Goal: Transaction & Acquisition: Purchase product/service

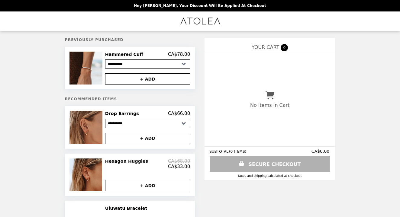
select select "*"
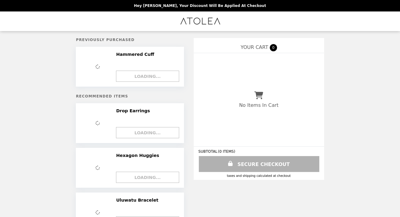
select select "*"
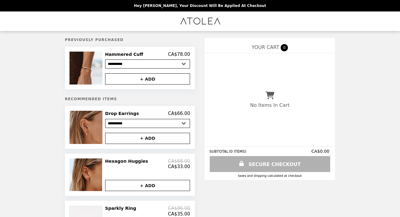
click at [194, 20] on img "Main" at bounding box center [199, 21] width 41 height 12
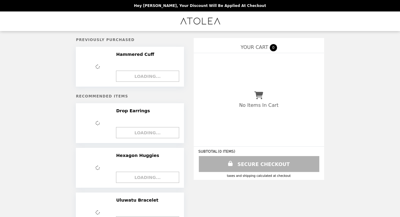
select select "*"
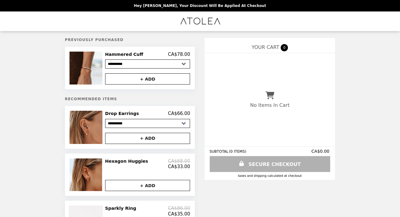
click at [236, 18] on li "Main" at bounding box center [199, 21] width 397 height 20
click at [215, 21] on img "Main" at bounding box center [199, 21] width 41 height 12
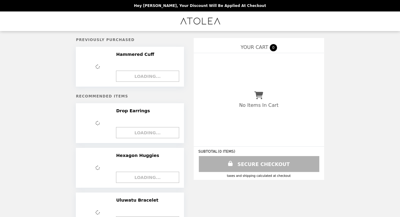
select select "*"
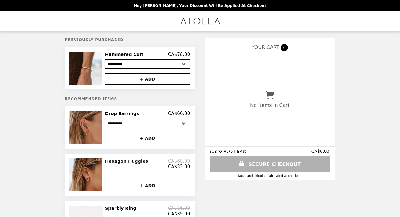
click at [213, 24] on img "Main" at bounding box center [199, 21] width 41 height 12
